Goal: Task Accomplishment & Management: Manage account settings

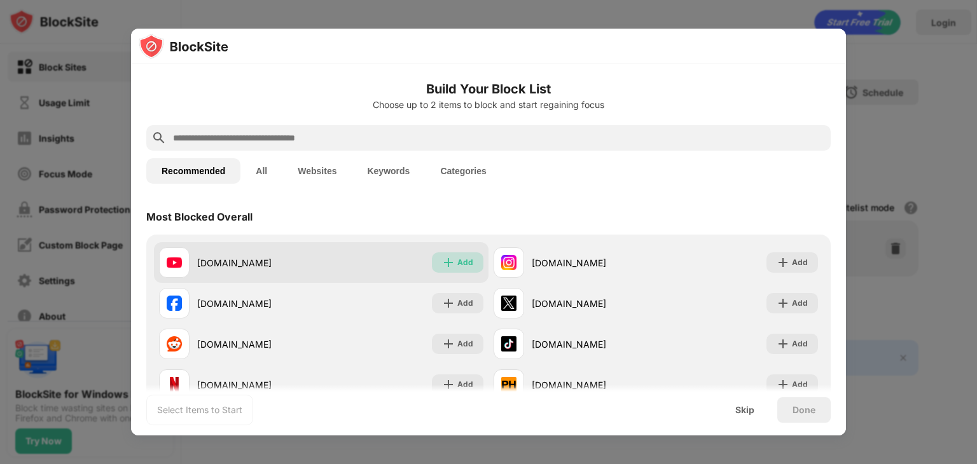
click at [465, 258] on div "Add" at bounding box center [465, 262] width 16 height 13
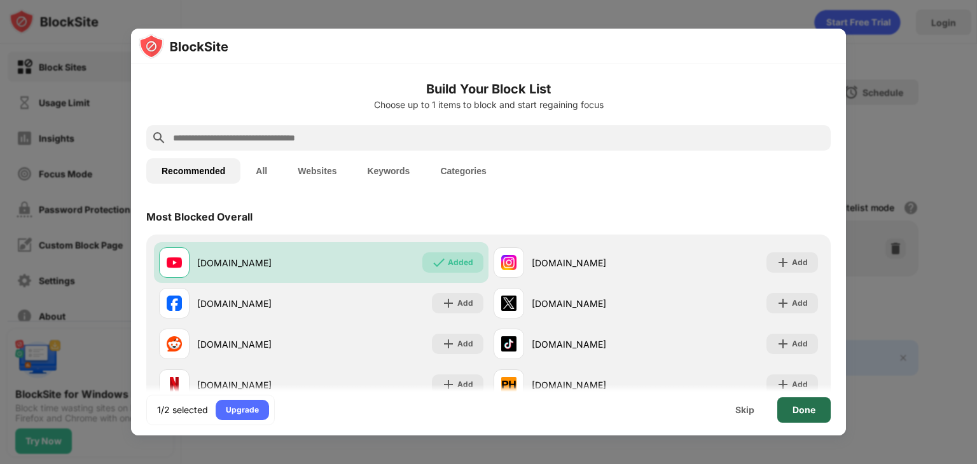
click at [798, 403] on div "Done" at bounding box center [803, 410] width 53 height 25
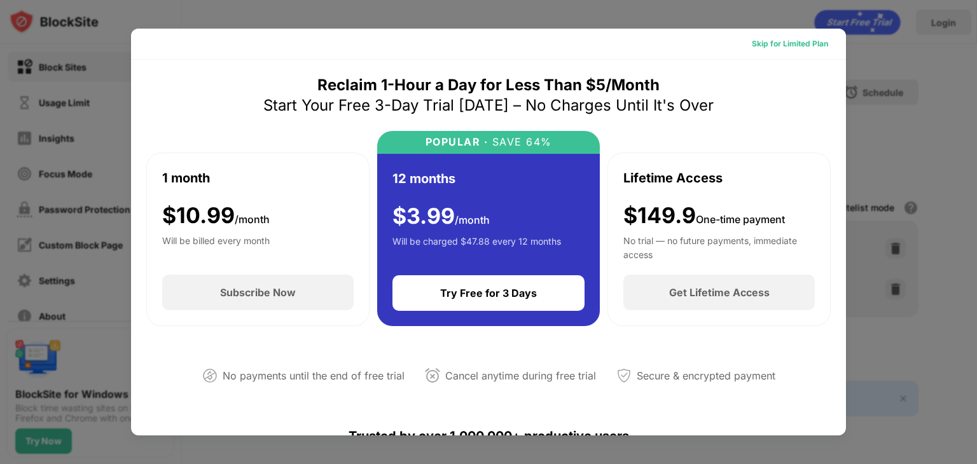
click at [767, 41] on div "Skip for Limited Plan" at bounding box center [790, 44] width 76 height 13
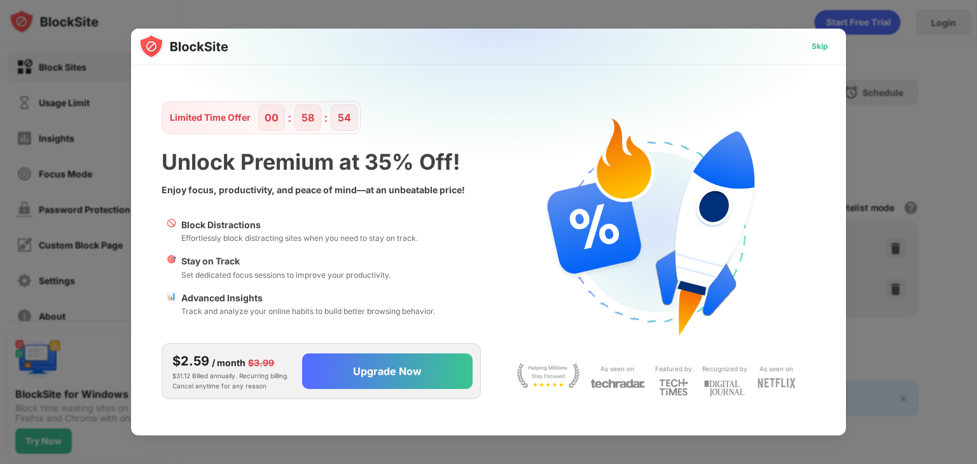
click at [813, 45] on div "Skip" at bounding box center [820, 46] width 17 height 13
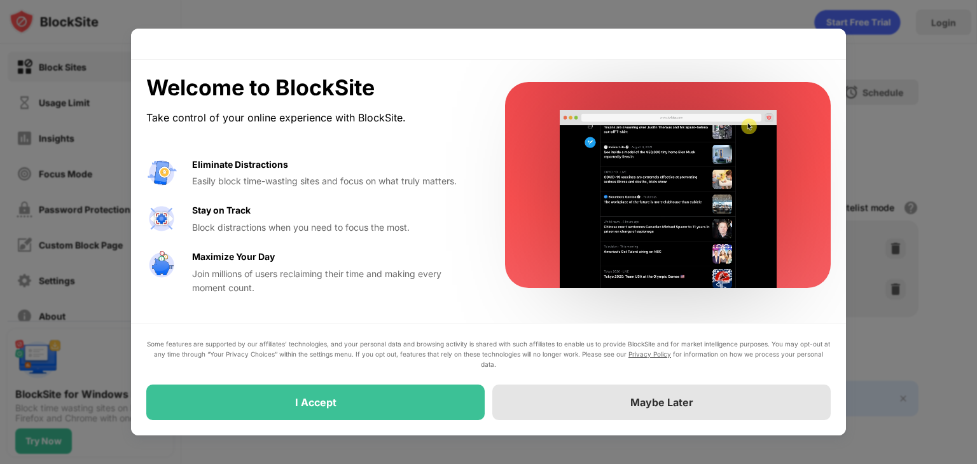
click at [637, 406] on div "Maybe Later" at bounding box center [661, 402] width 63 height 13
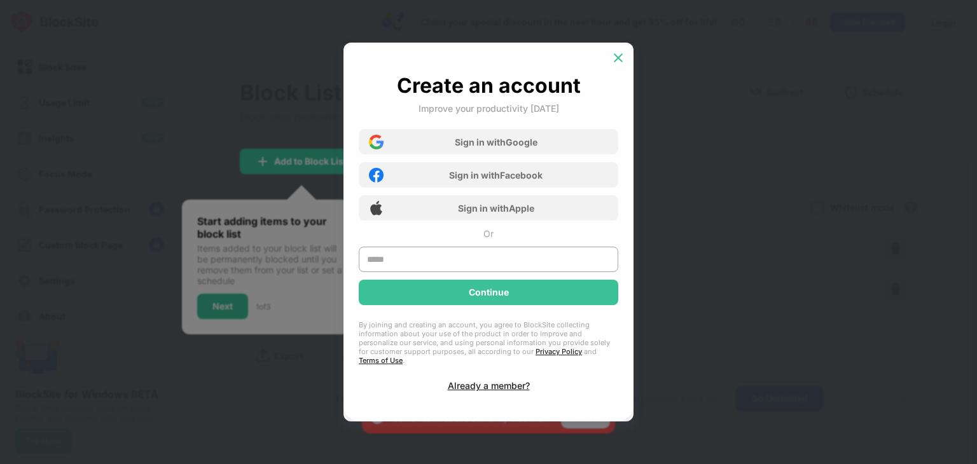
click at [615, 62] on img at bounding box center [618, 58] width 13 height 13
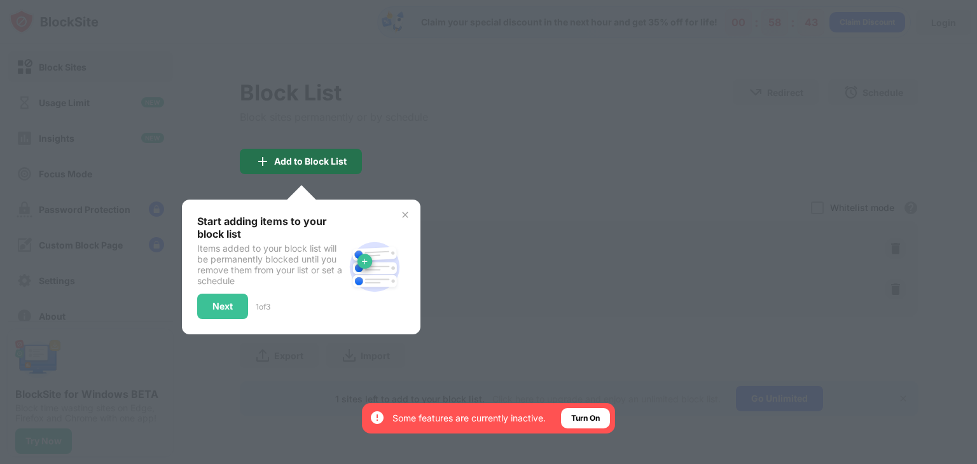
click at [338, 161] on div "Add to Block List" at bounding box center [310, 162] width 73 height 10
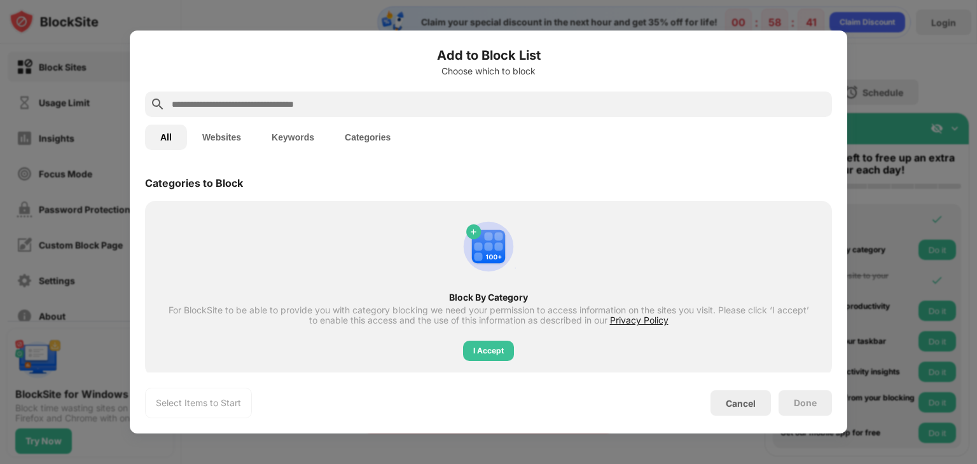
click at [372, 97] on input "text" at bounding box center [498, 104] width 657 height 15
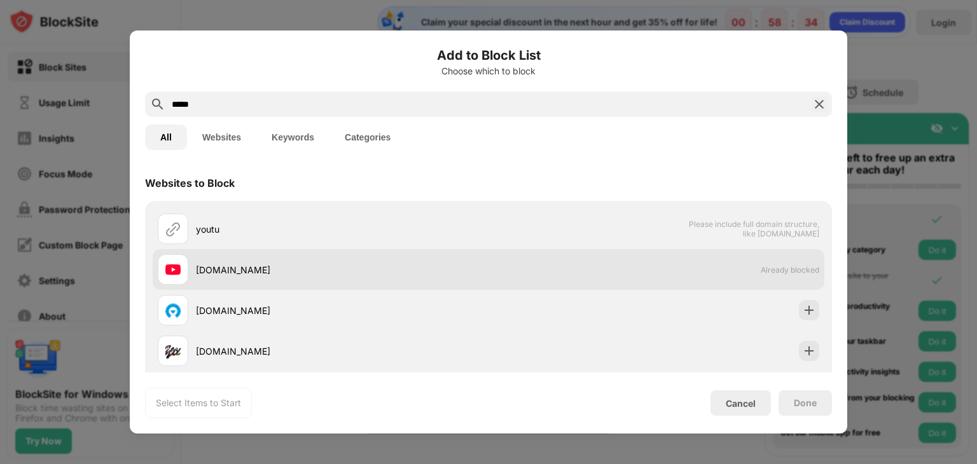
type input "*****"
click at [753, 263] on div "[DOMAIN_NAME] Already blocked" at bounding box center [489, 269] width 672 height 41
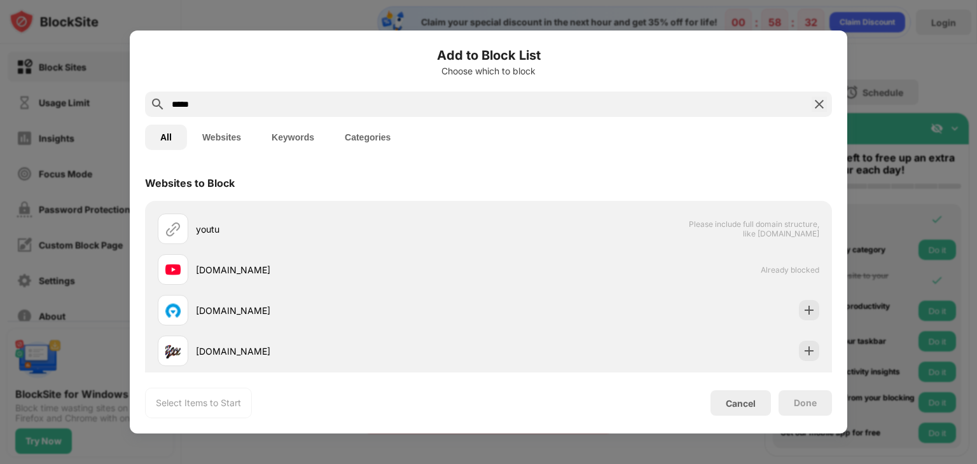
click at [811, 102] on div "*****" at bounding box center [488, 104] width 687 height 25
click at [820, 100] on img at bounding box center [819, 104] width 15 height 15
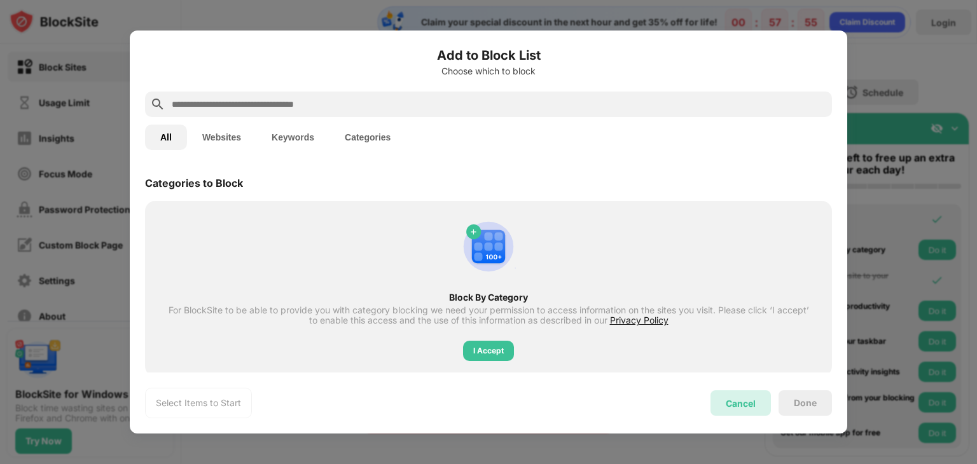
click at [736, 408] on div "Cancel" at bounding box center [741, 403] width 60 height 25
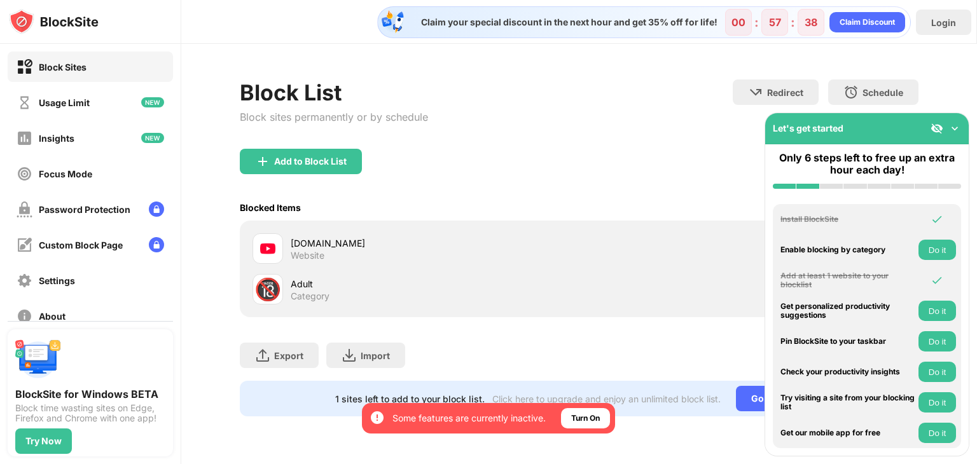
click at [700, 286] on div "🔞 Adult Category" at bounding box center [579, 289] width 664 height 41
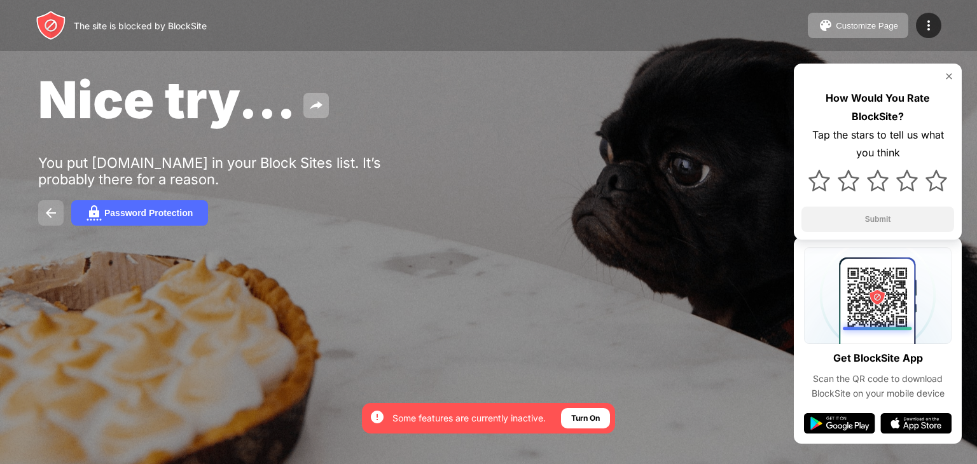
click at [48, 208] on img at bounding box center [50, 212] width 15 height 15
